Goal: Information Seeking & Learning: Understand process/instructions

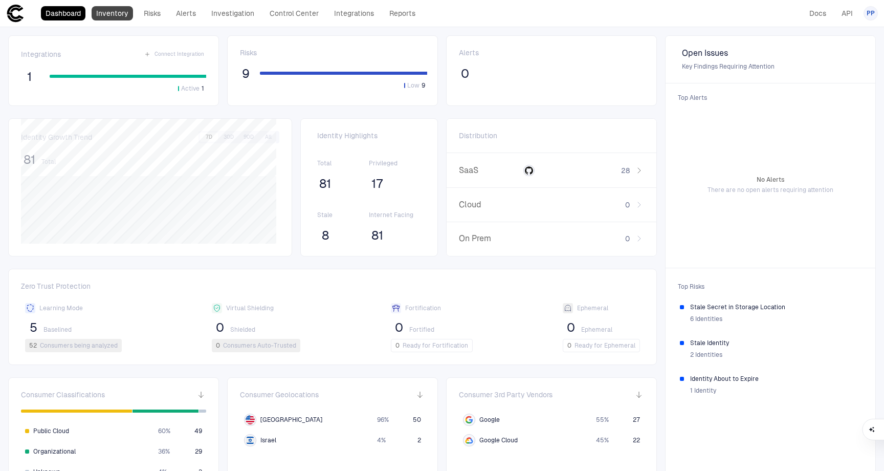
click at [102, 12] on link "Inventory" at bounding box center [112, 13] width 41 height 14
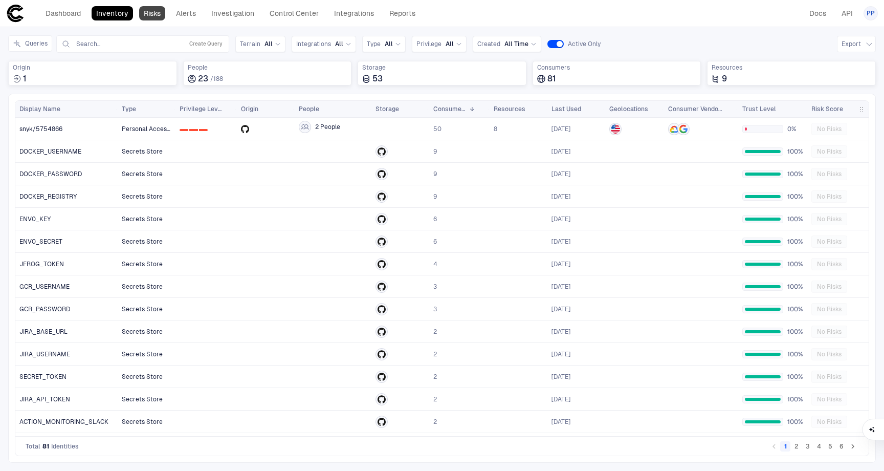
click at [159, 16] on link "Risks" at bounding box center [152, 13] width 26 height 14
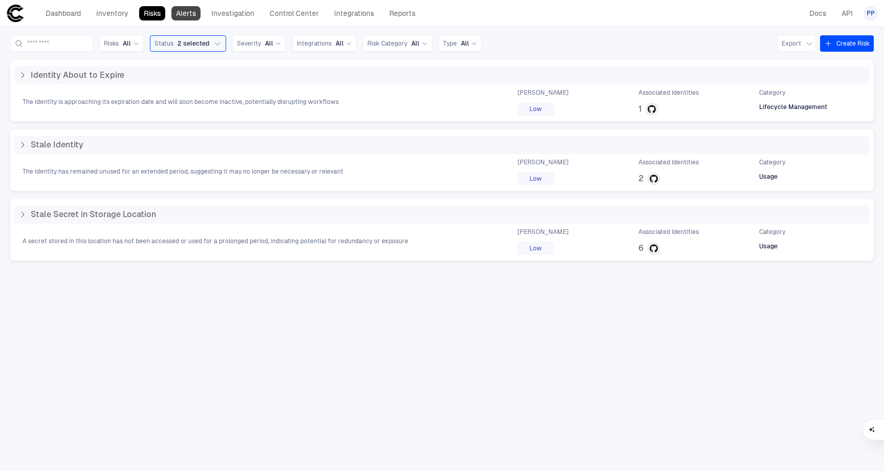
click at [183, 15] on link "Alerts" at bounding box center [185, 13] width 29 height 14
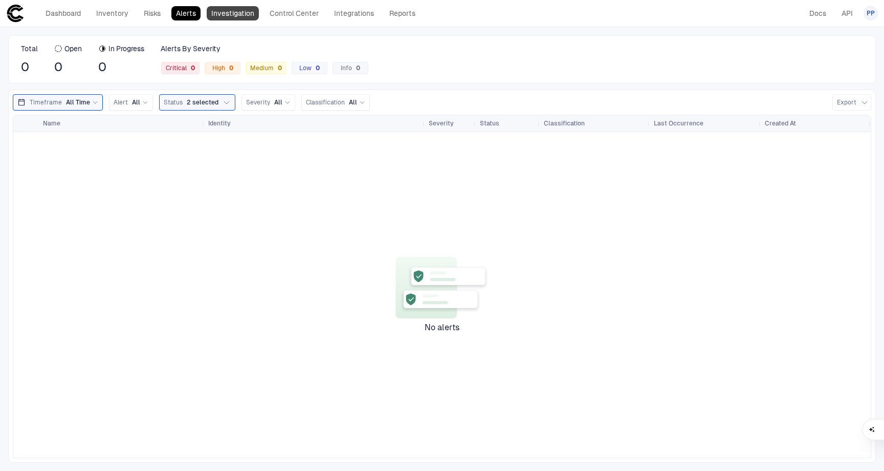
click at [241, 15] on link "Investigation" at bounding box center [233, 13] width 52 height 14
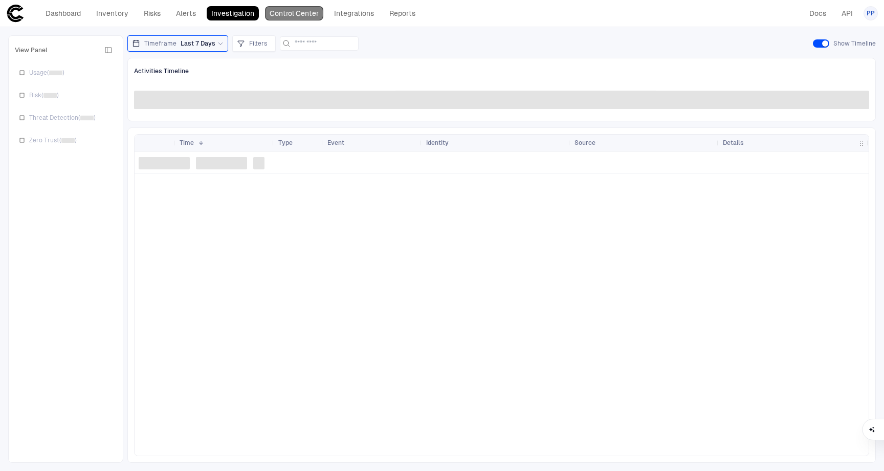
click at [292, 15] on link "Control Center" at bounding box center [294, 13] width 58 height 14
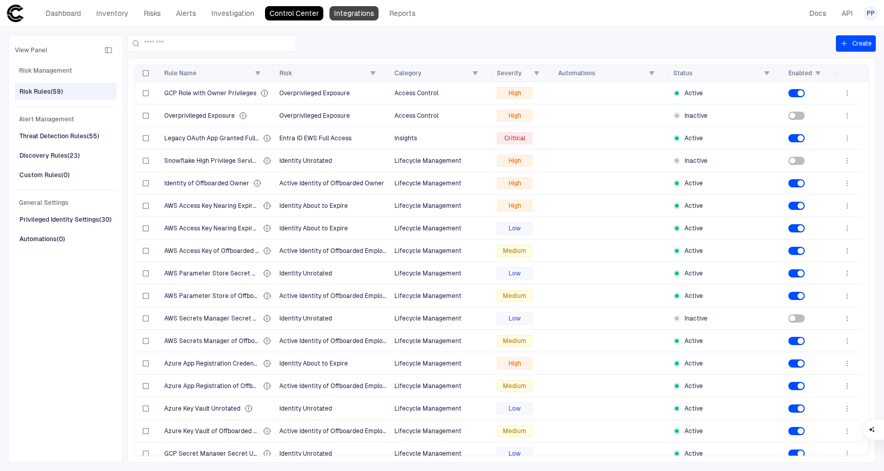
click at [350, 14] on link "Integrations" at bounding box center [353, 13] width 49 height 14
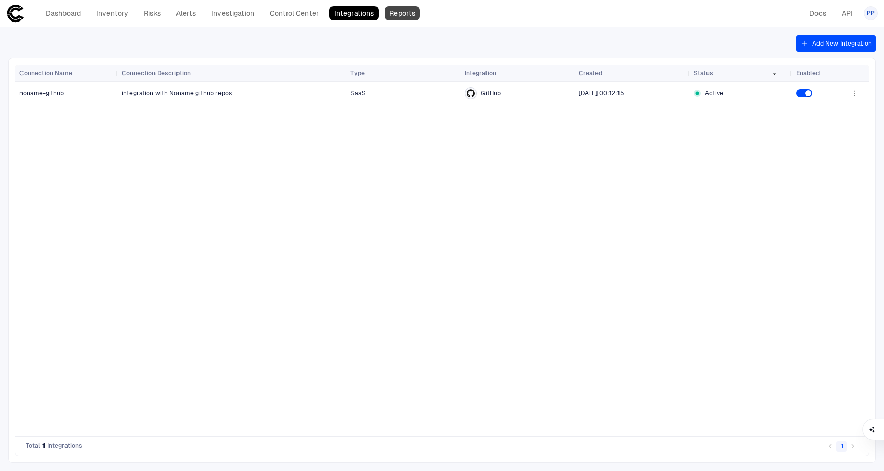
click at [410, 13] on link "Reports" at bounding box center [402, 13] width 35 height 14
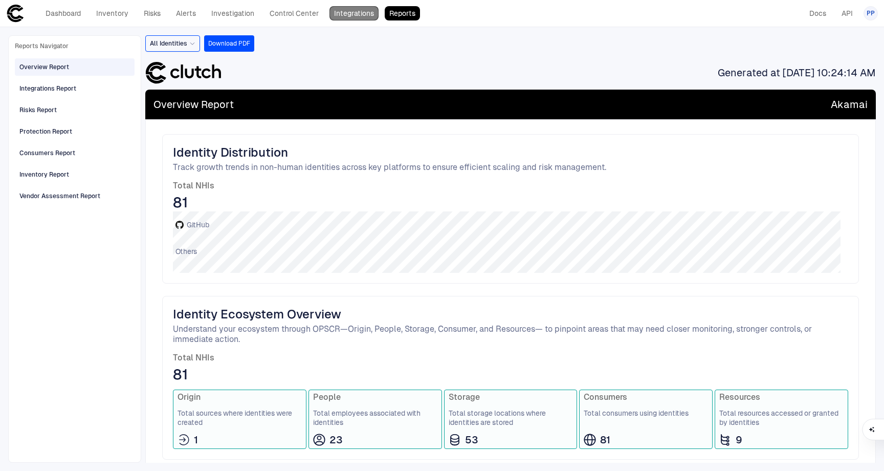
click at [337, 19] on link "Integrations" at bounding box center [353, 13] width 49 height 14
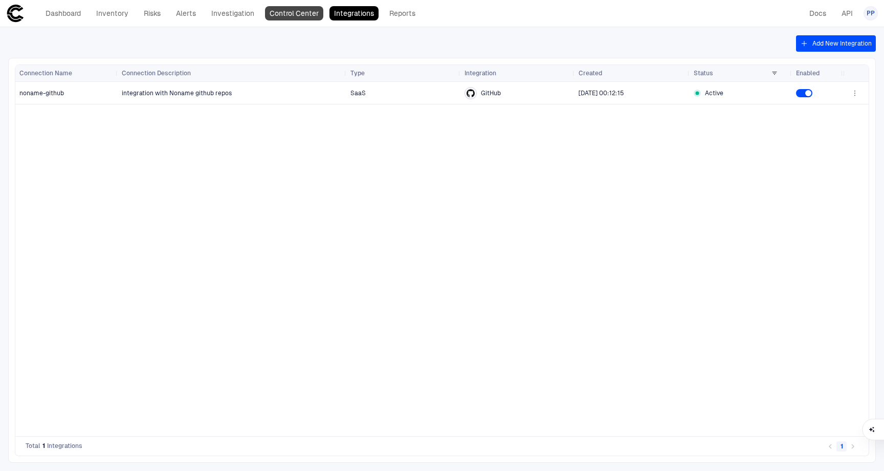
click at [304, 15] on link "Control Center" at bounding box center [294, 13] width 58 height 14
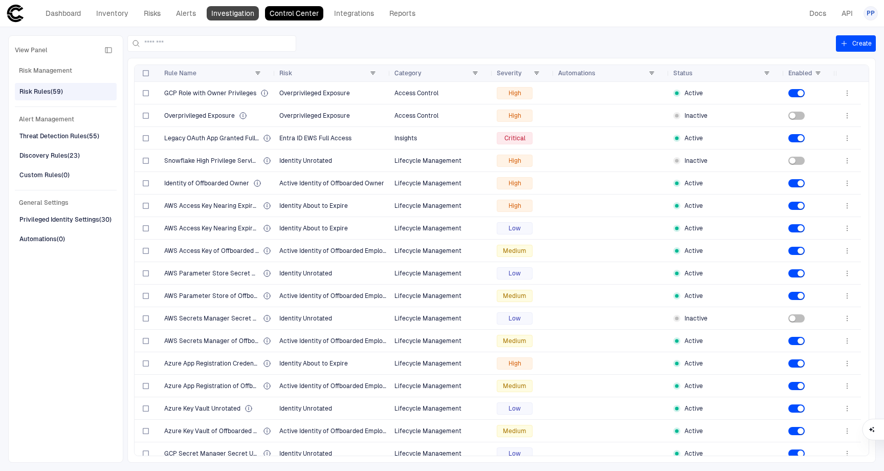
click at [236, 13] on link "Investigation" at bounding box center [233, 13] width 52 height 14
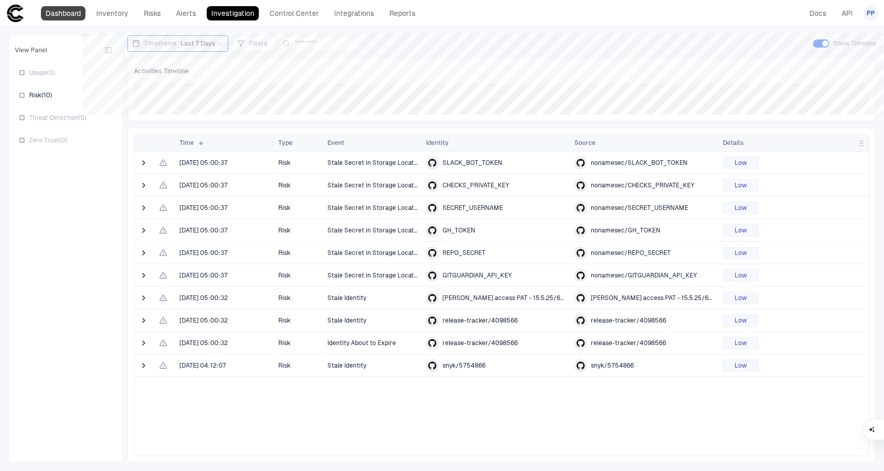
click at [71, 12] on link "Dashboard" at bounding box center [63, 13] width 44 height 14
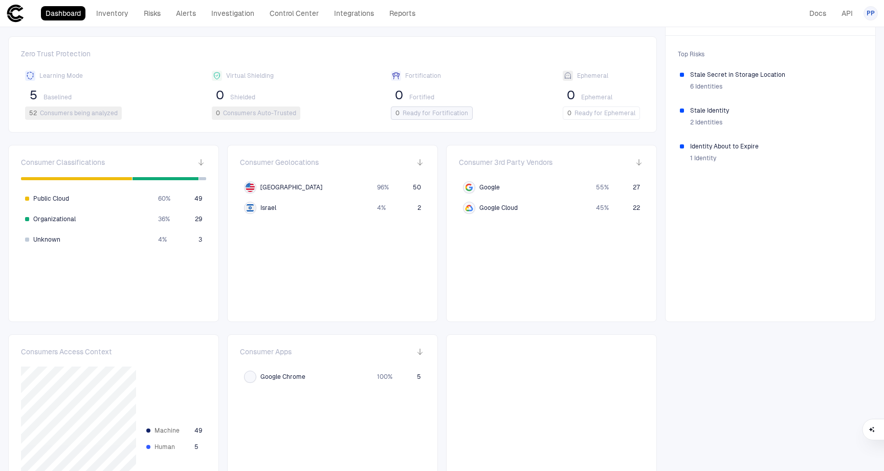
scroll to position [281, 0]
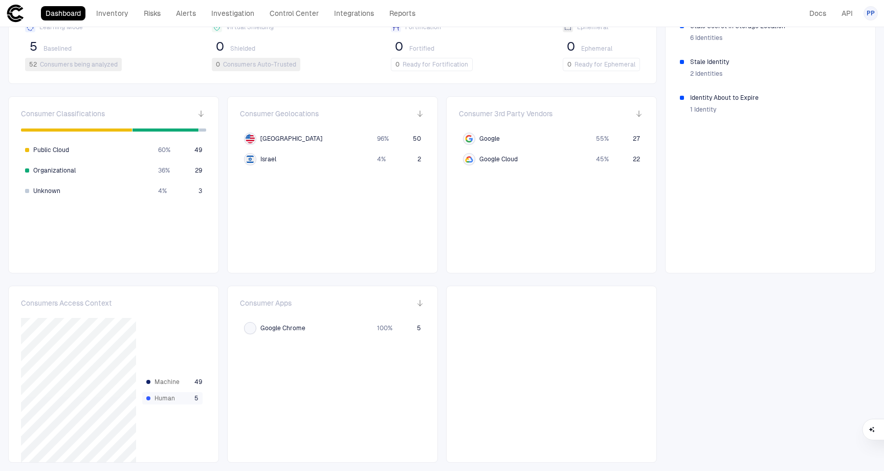
click at [164, 398] on span "Human" at bounding box center [172, 398] width 36 height 8
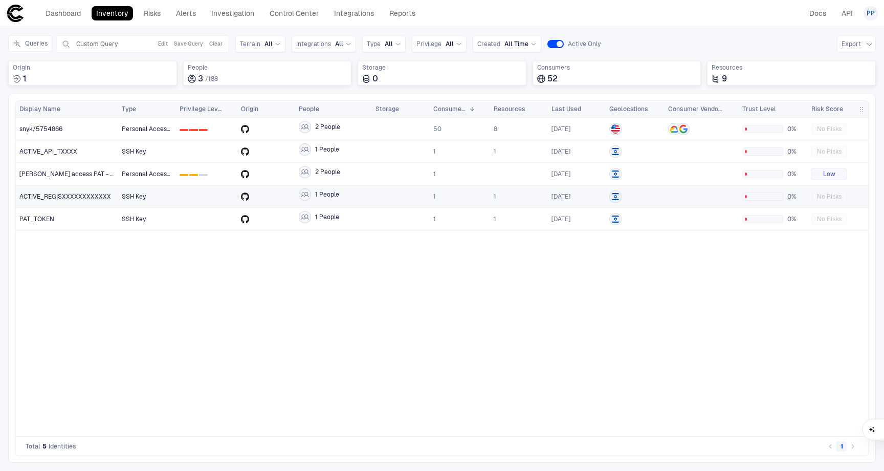
click at [63, 198] on span "ACTIVE_REGISXXXXXXXXXXXX" at bounding box center [65, 196] width 92 height 8
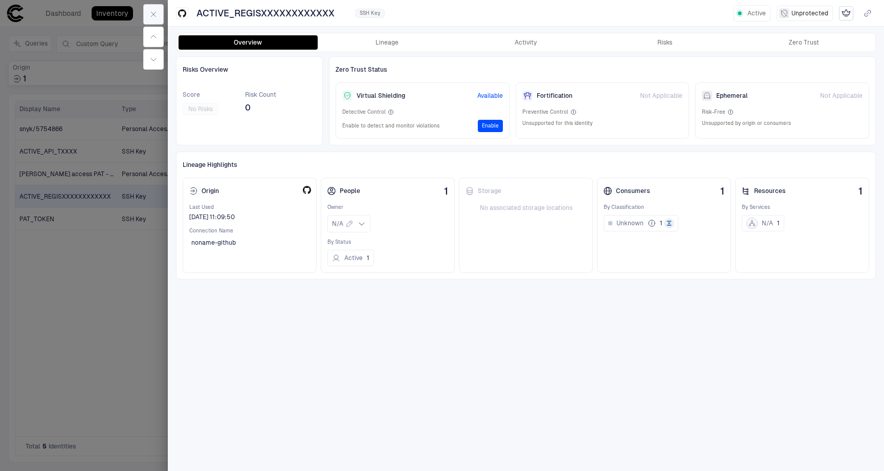
click at [155, 17] on icon "button" at bounding box center [153, 14] width 8 height 8
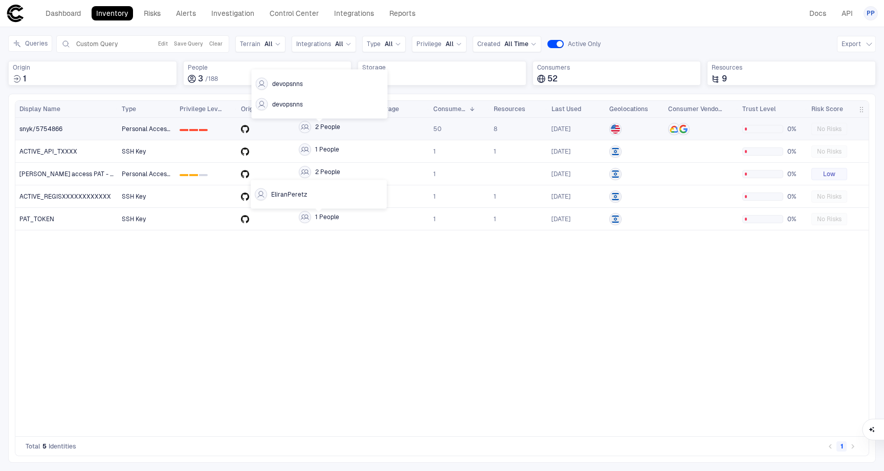
click at [325, 127] on span "2 People" at bounding box center [327, 127] width 25 height 8
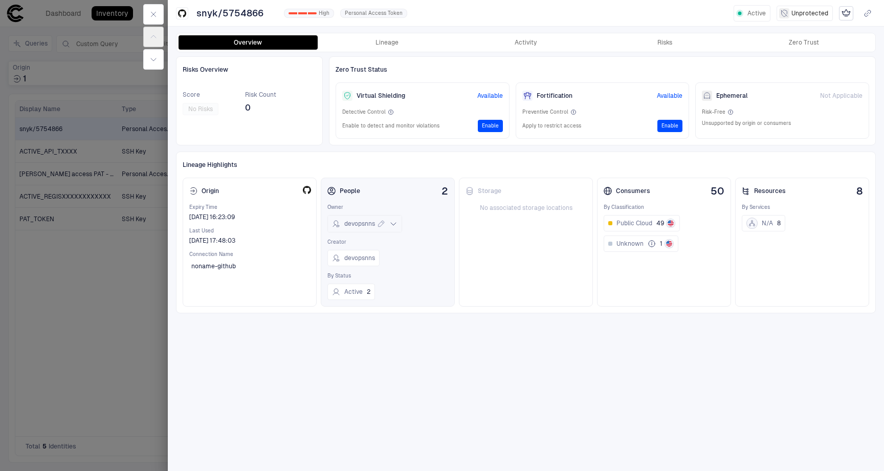
click at [395, 226] on icon at bounding box center [393, 223] width 8 height 8
click at [503, 258] on div "Storage No associated storage locations" at bounding box center [526, 241] width 134 height 129
click at [352, 258] on span "devopsnns" at bounding box center [359, 258] width 31 height 8
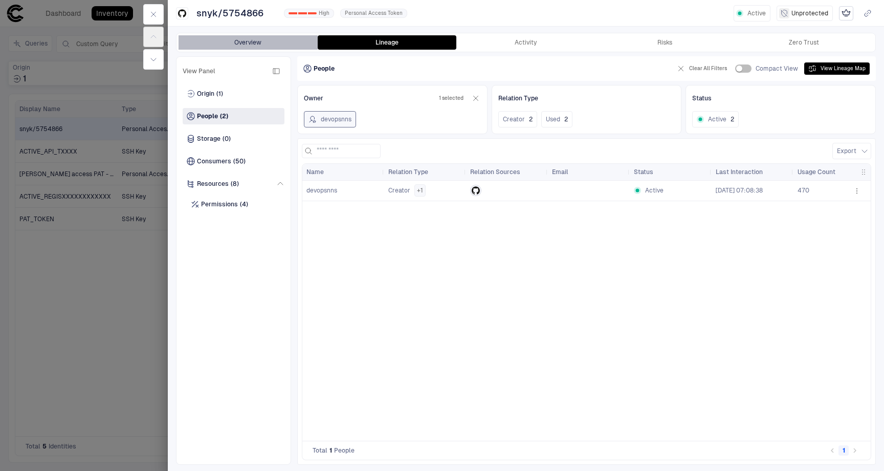
click at [246, 47] on button "Overview" at bounding box center [248, 42] width 139 height 14
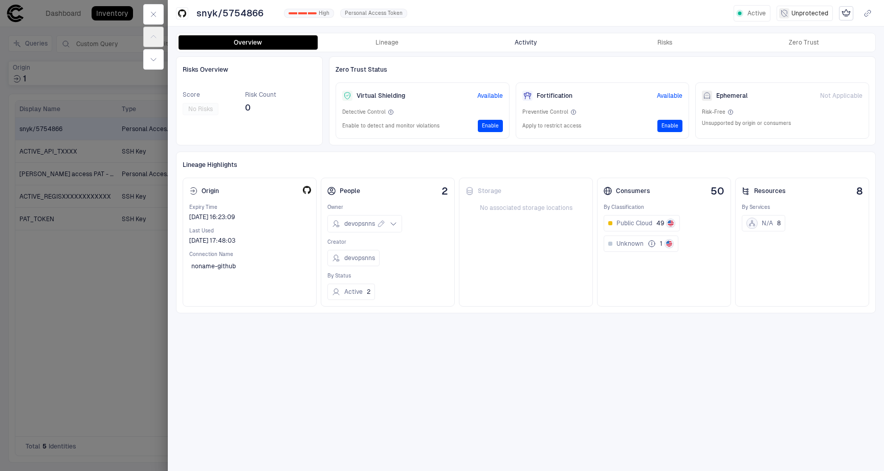
click at [528, 45] on button "Activity" at bounding box center [525, 42] width 139 height 14
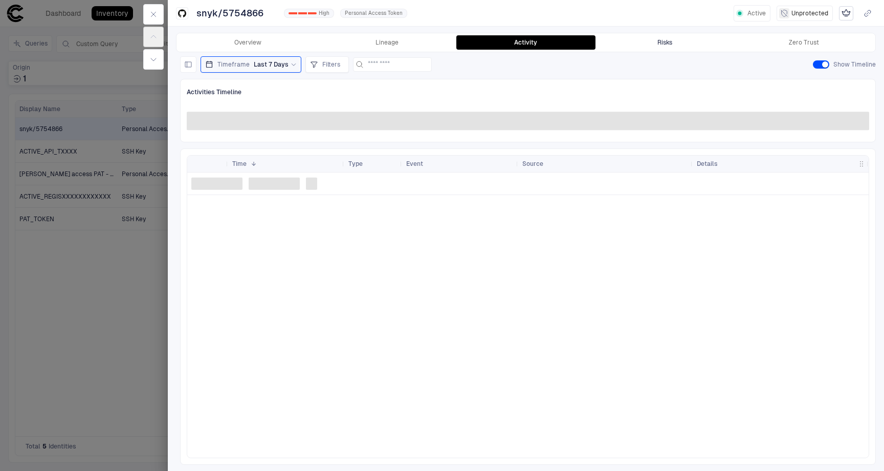
click at [666, 46] on div "Risks" at bounding box center [664, 42] width 15 height 8
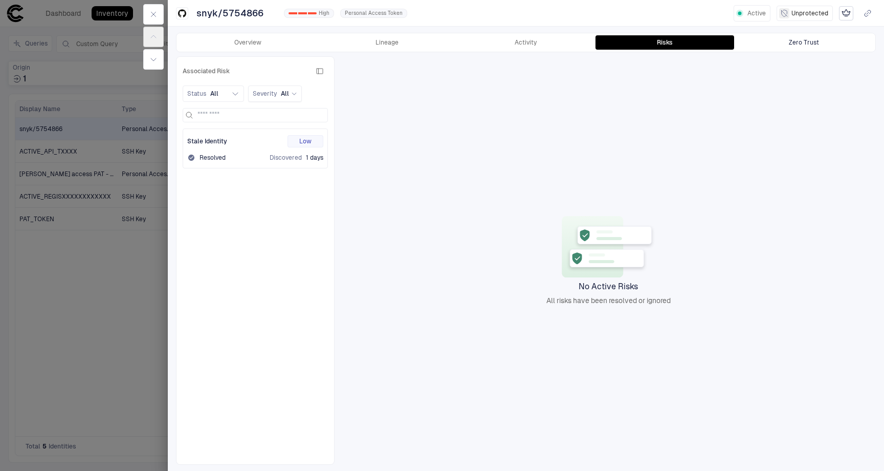
click at [791, 42] on div "Zero Trust" at bounding box center [804, 42] width 30 height 8
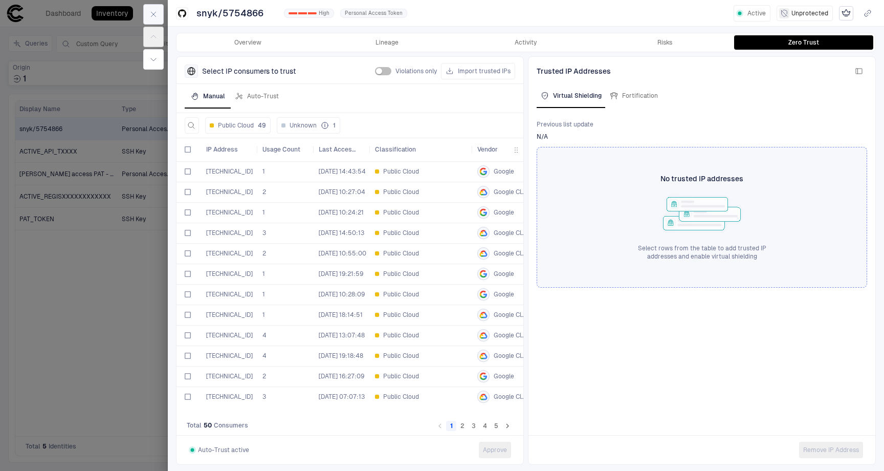
click at [155, 17] on icon "button" at bounding box center [153, 14] width 8 height 8
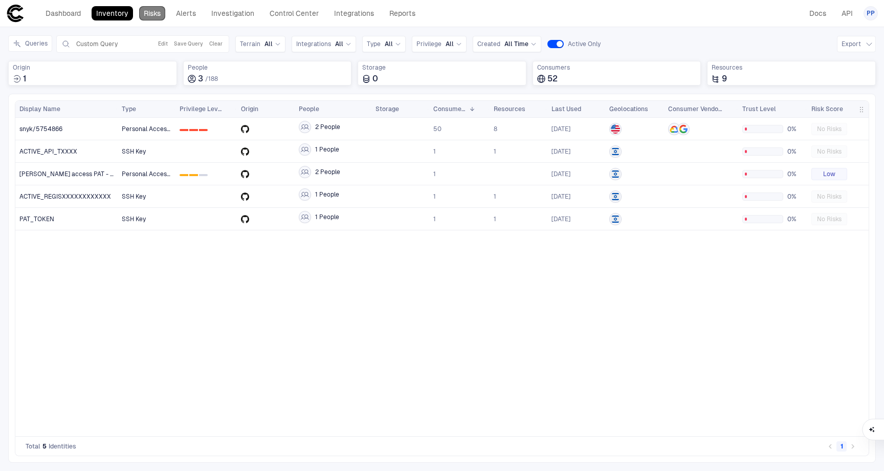
click at [158, 14] on link "Risks" at bounding box center [152, 13] width 26 height 14
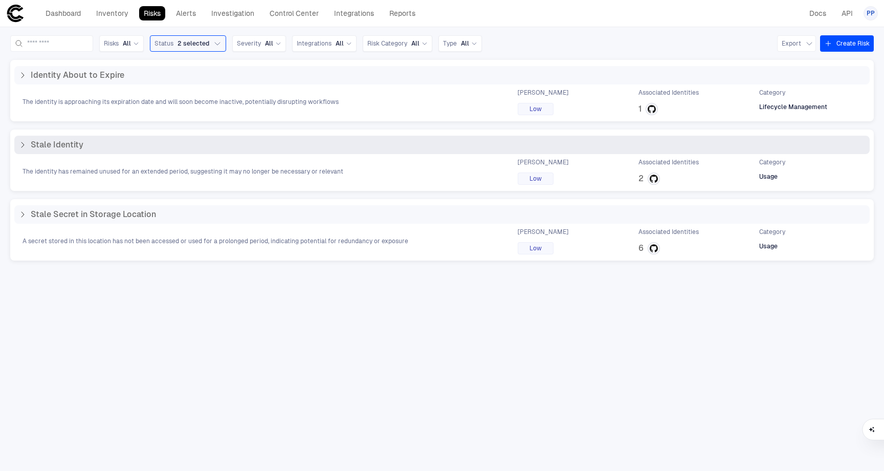
click at [27, 146] on div "Stale Identity" at bounding box center [50, 145] width 65 height 10
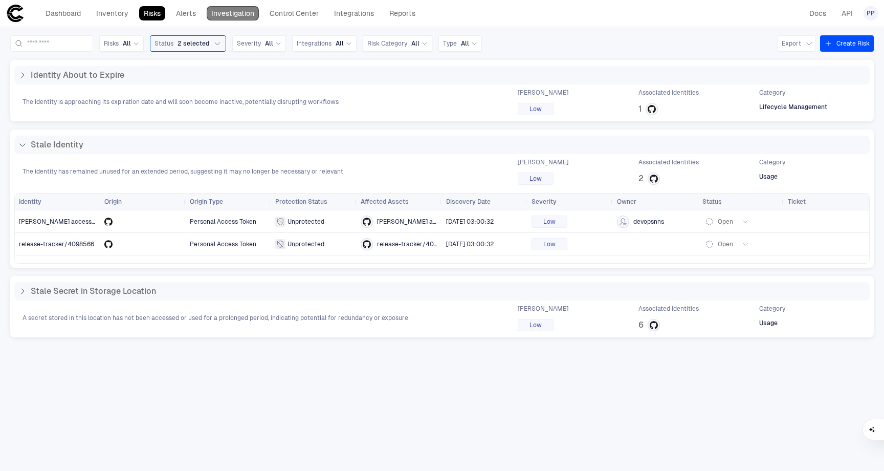
click at [236, 15] on link "Investigation" at bounding box center [233, 13] width 52 height 14
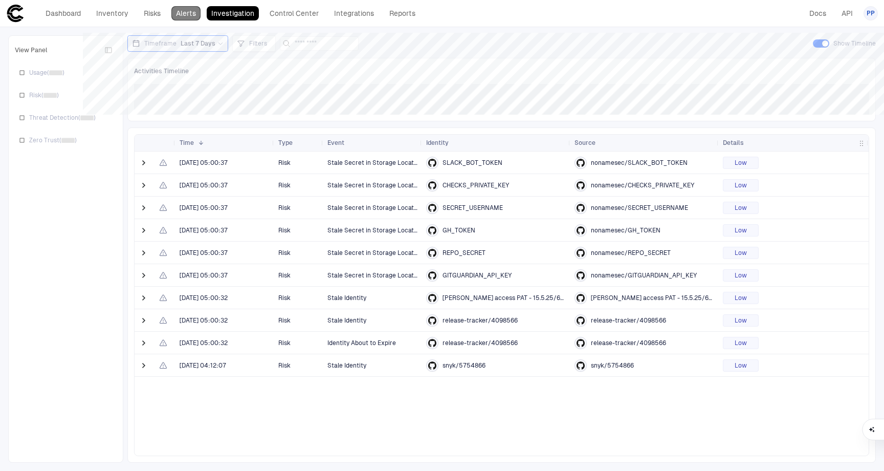
click at [192, 14] on link "Alerts" at bounding box center [185, 13] width 29 height 14
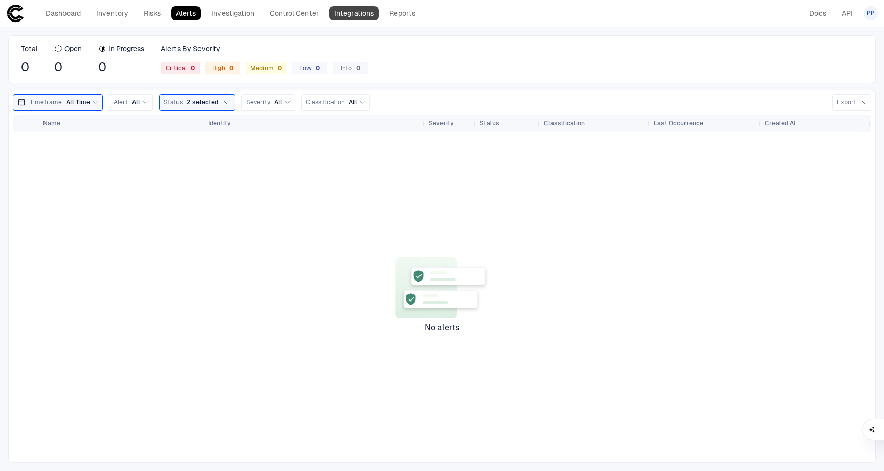
click at [370, 18] on link "Integrations" at bounding box center [353, 13] width 49 height 14
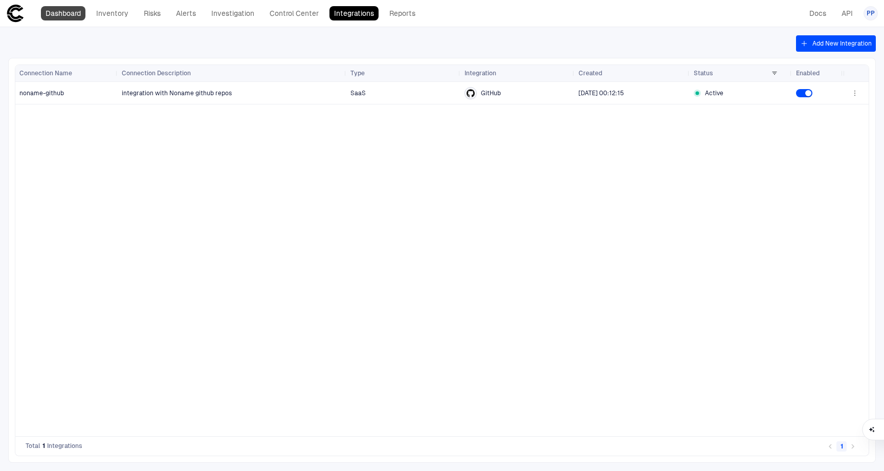
click at [74, 14] on link "Dashboard" at bounding box center [63, 13] width 44 height 14
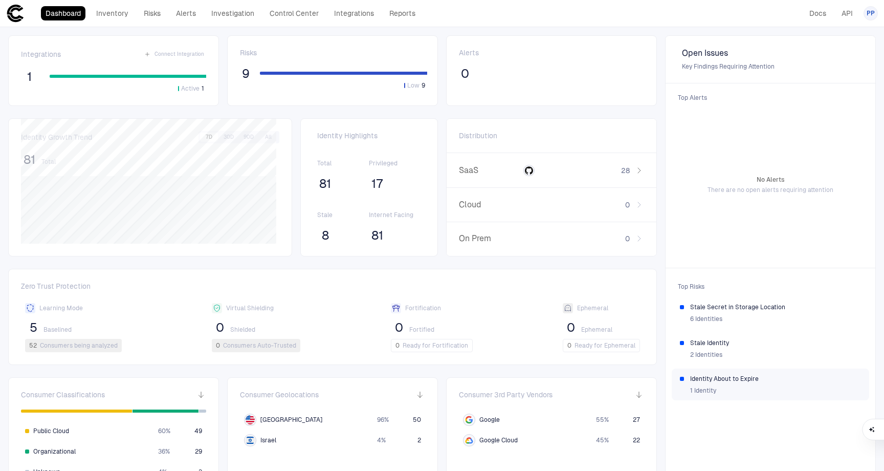
click at [727, 388] on div "1 Identity" at bounding box center [775, 390] width 171 height 15
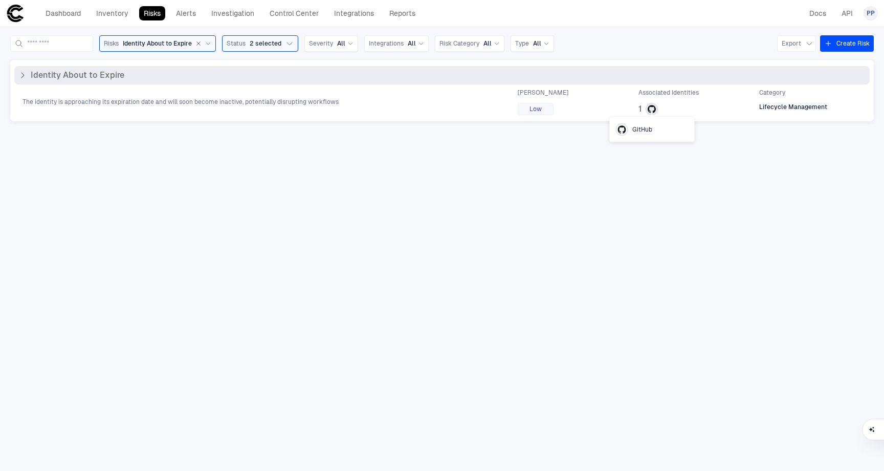
click at [648, 108] on icon at bounding box center [652, 109] width 8 height 8
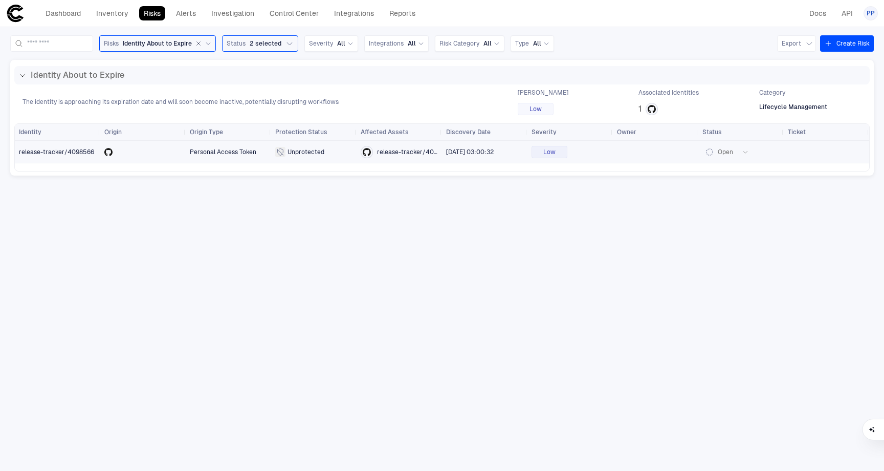
click at [74, 154] on span "release-tracker/4098566" at bounding box center [56, 151] width 75 height 7
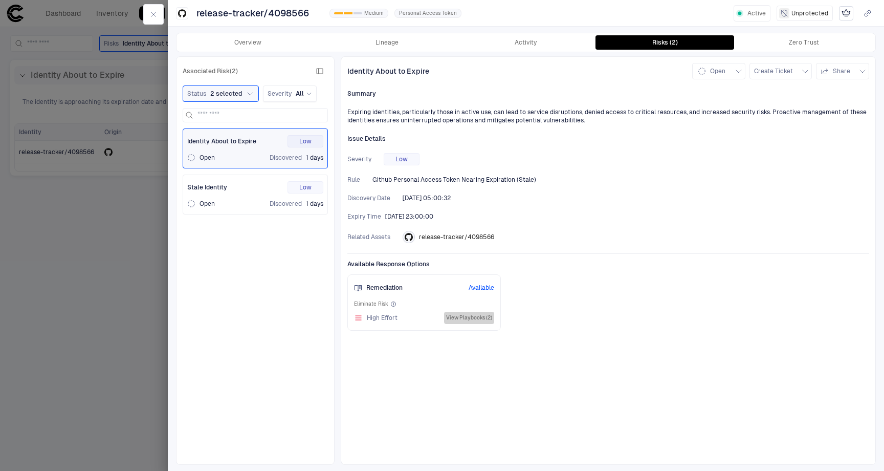
click at [466, 319] on button "View Playbooks (2)" at bounding box center [469, 317] width 50 height 12
click at [469, 316] on button "View Playbooks (2)" at bounding box center [469, 317] width 50 height 12
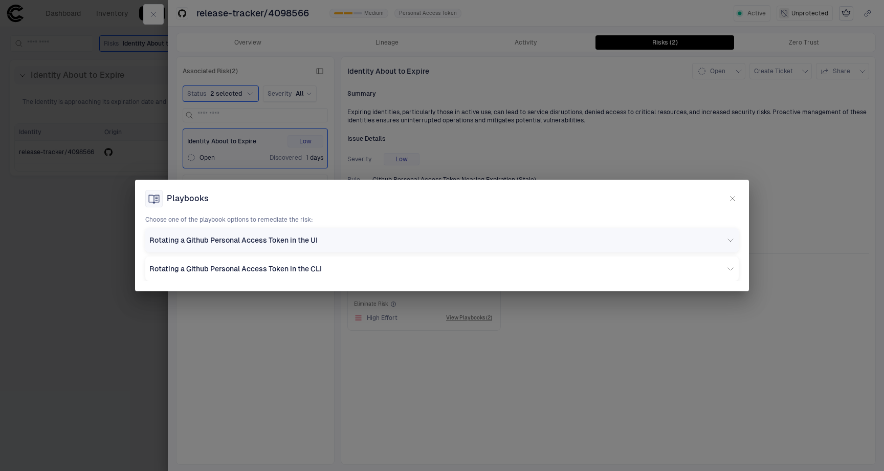
click at [367, 243] on div "Rotating a Github Personal Access Token in the UI" at bounding box center [437, 239] width 577 height 9
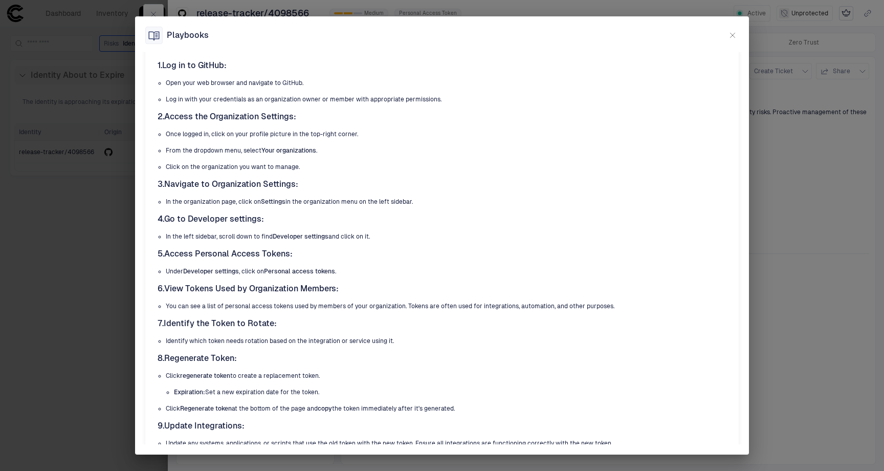
scroll to position [91, 0]
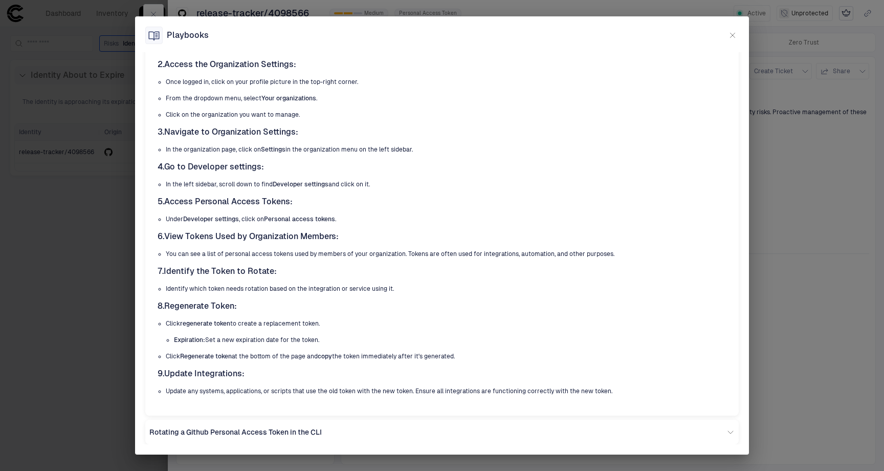
click at [780, 265] on div "Playbooks Choose one of the playbook options to remediate the risk: Rotating a …" at bounding box center [442, 235] width 884 height 471
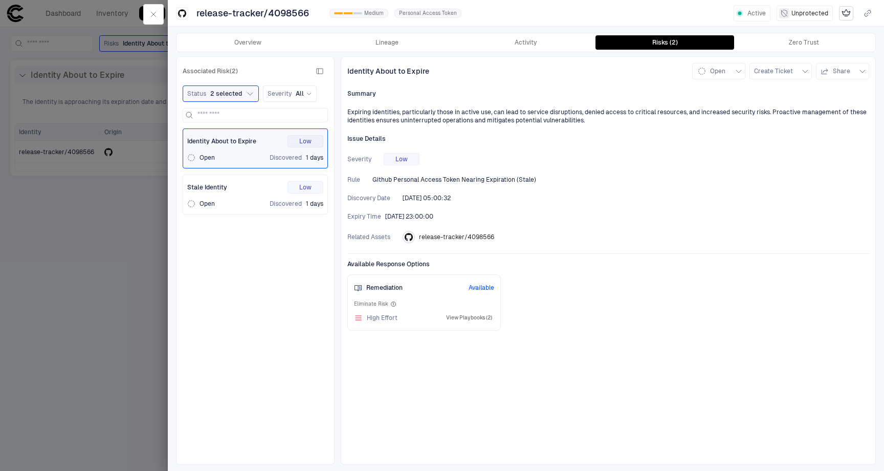
click at [481, 319] on button "View Playbooks (2)" at bounding box center [469, 317] width 50 height 12
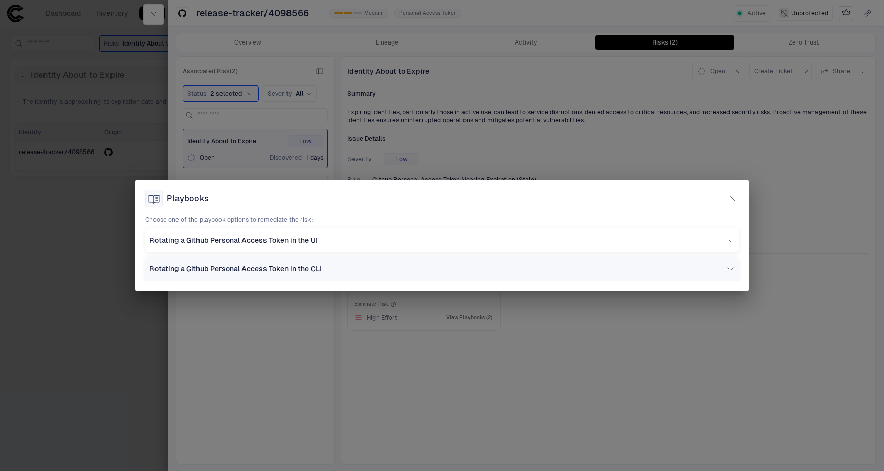
click at [280, 267] on span "Rotating a Github Personal Access Token in the CLI" at bounding box center [235, 268] width 172 height 9
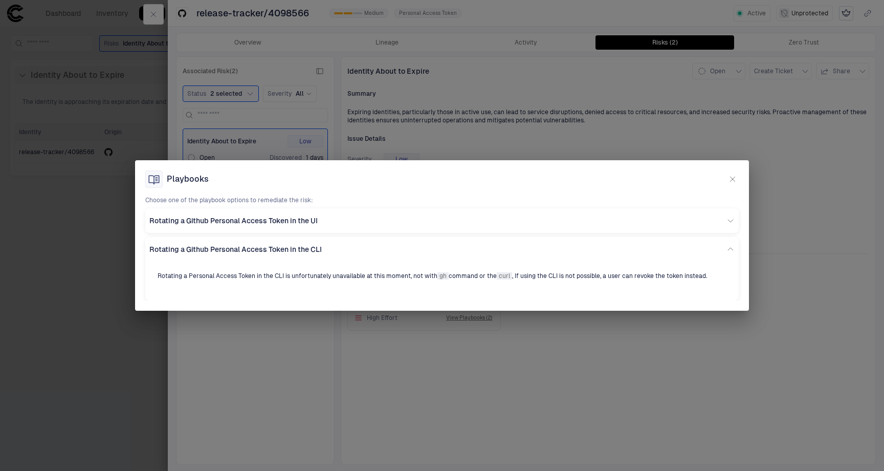
click at [775, 292] on div "Playbooks Choose one of the playbook options to remediate the risk: Rotating a …" at bounding box center [442, 235] width 884 height 471
